Goal: Information Seeking & Learning: Learn about a topic

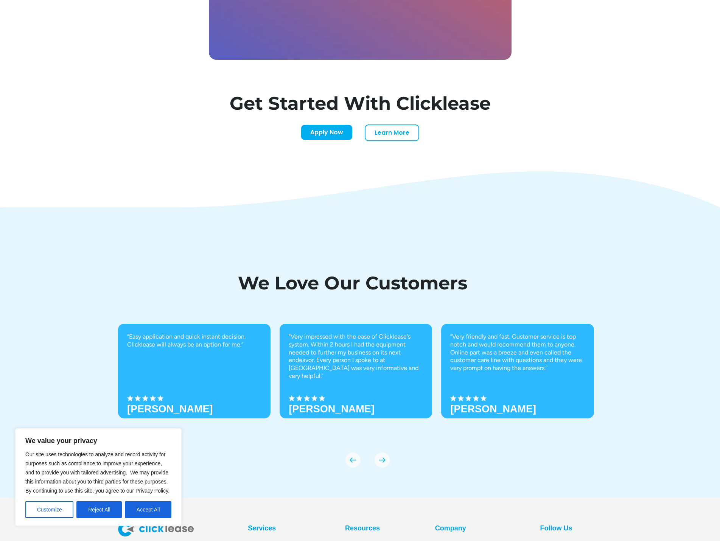
scroll to position [2446, 0]
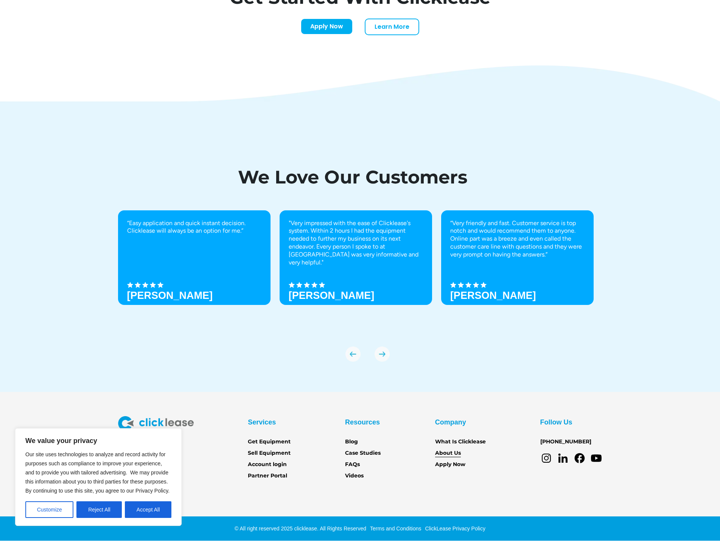
click at [448, 453] on link "About Us" at bounding box center [448, 453] width 26 height 8
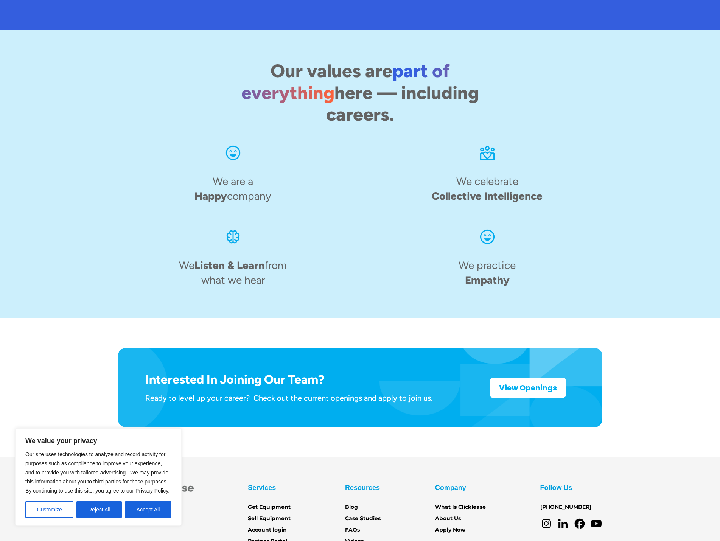
scroll to position [981, 0]
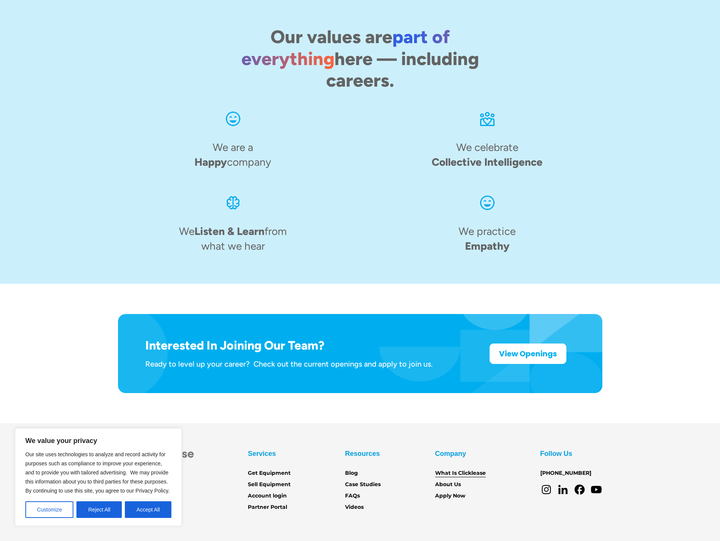
click at [449, 469] on link "What Is Clicklease" at bounding box center [460, 473] width 51 height 8
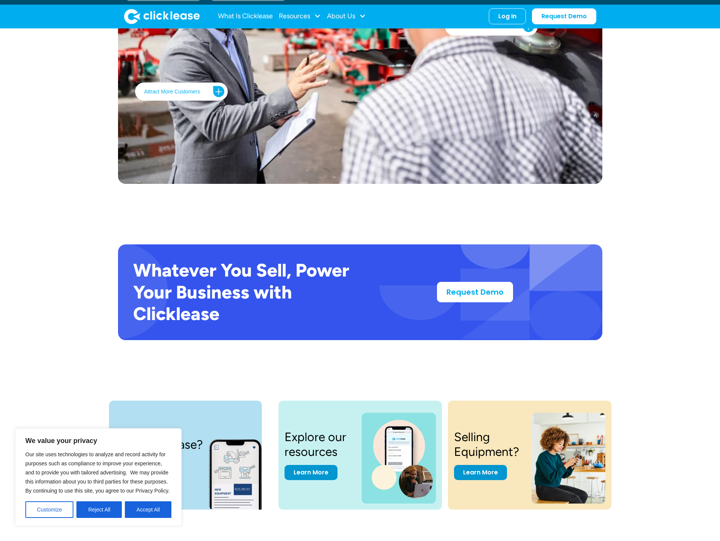
scroll to position [1113, 0]
